Goal: Entertainment & Leisure: Consume media (video, audio)

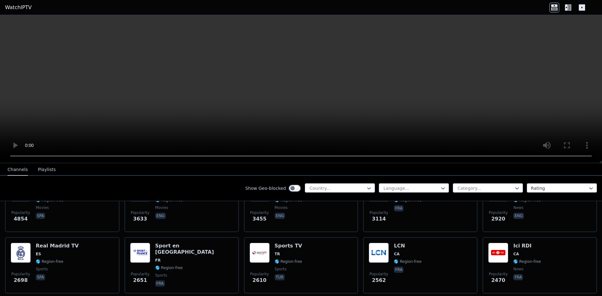
scroll to position [188, 0]
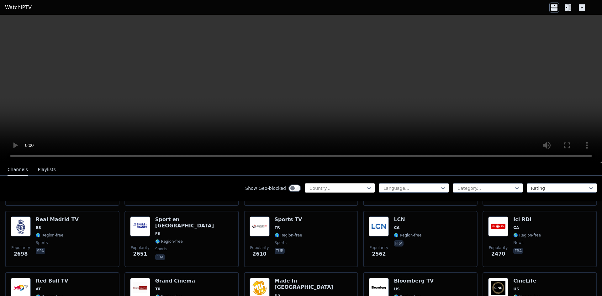
click at [341, 186] on div at bounding box center [337, 188] width 57 height 6
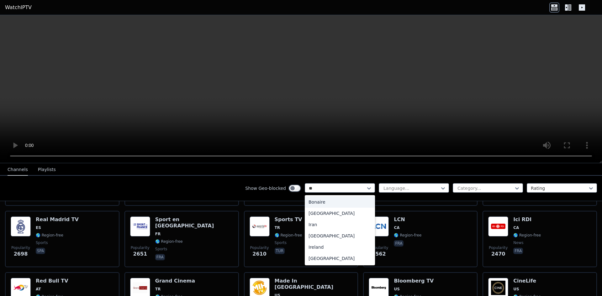
type input "***"
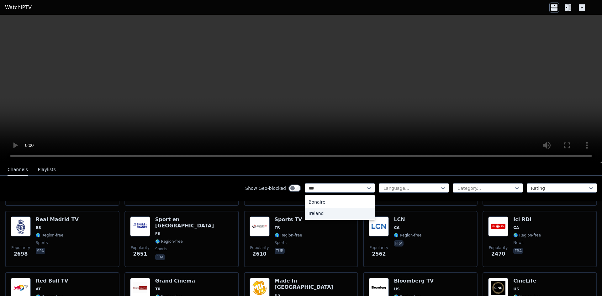
click at [327, 213] on div "Ireland" at bounding box center [340, 213] width 70 height 11
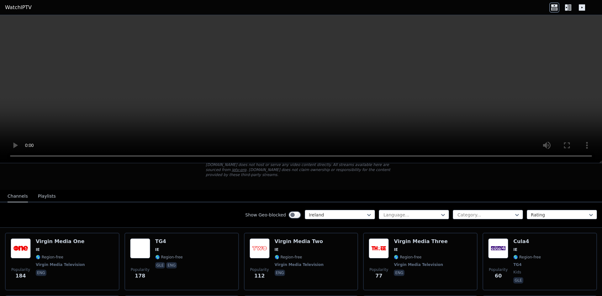
scroll to position [24, 0]
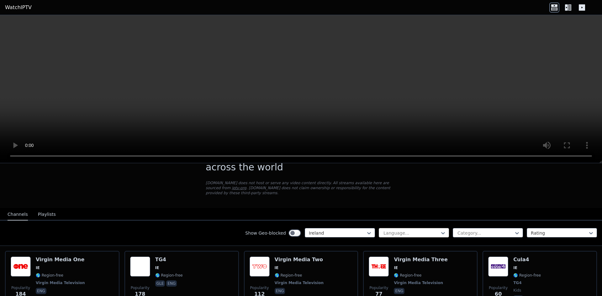
click at [399, 230] on div at bounding box center [411, 233] width 57 height 6
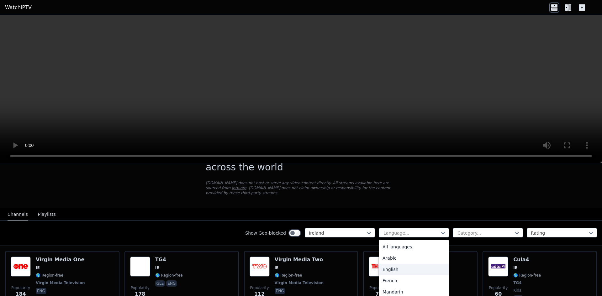
click at [403, 264] on div "English" at bounding box center [414, 269] width 70 height 11
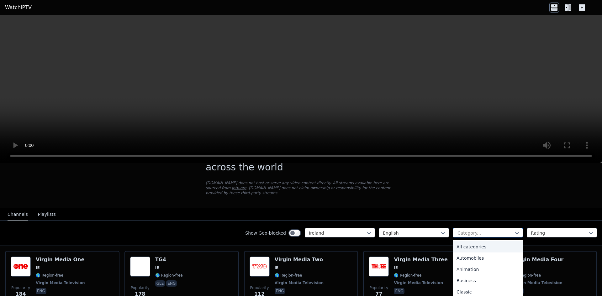
click at [496, 230] on div at bounding box center [485, 233] width 57 height 6
click at [476, 264] on div "Sports" at bounding box center [488, 269] width 70 height 11
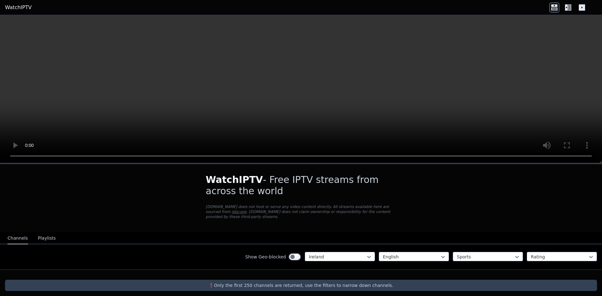
click at [286, 254] on label "Show Geo-blocked" at bounding box center [265, 257] width 41 height 6
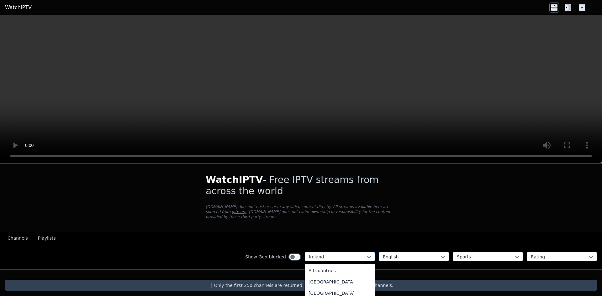
click at [324, 254] on div at bounding box center [337, 257] width 57 height 6
type input "**"
click at [323, 279] on div "[GEOGRAPHIC_DATA]" at bounding box center [340, 282] width 70 height 11
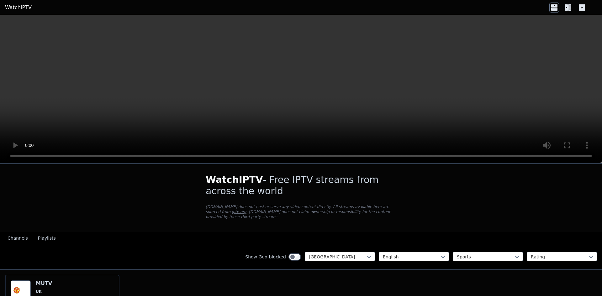
click at [354, 215] on div "WatchIPTV - Free IPTV streams from across the world [DOMAIN_NAME] does not host…" at bounding box center [301, 198] width 211 height 68
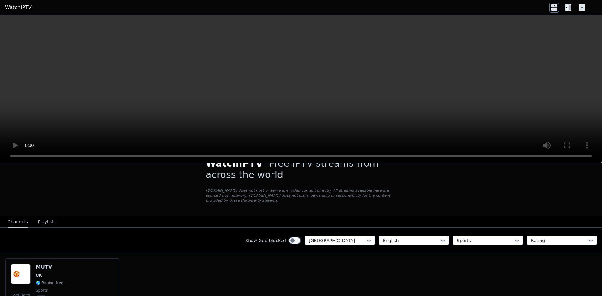
scroll to position [56, 0]
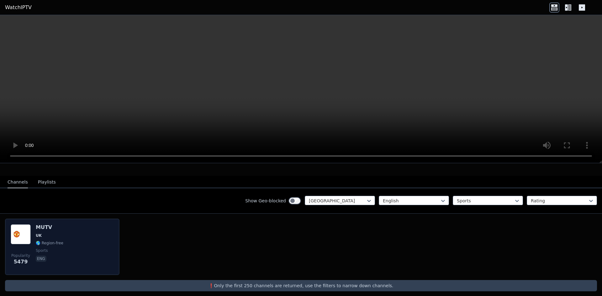
click at [47, 225] on h6 "MUTV" at bounding box center [50, 228] width 28 height 6
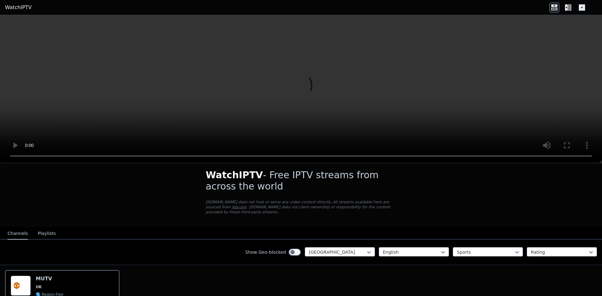
scroll to position [0, 0]
